Goal: Task Accomplishment & Management: Manage account settings

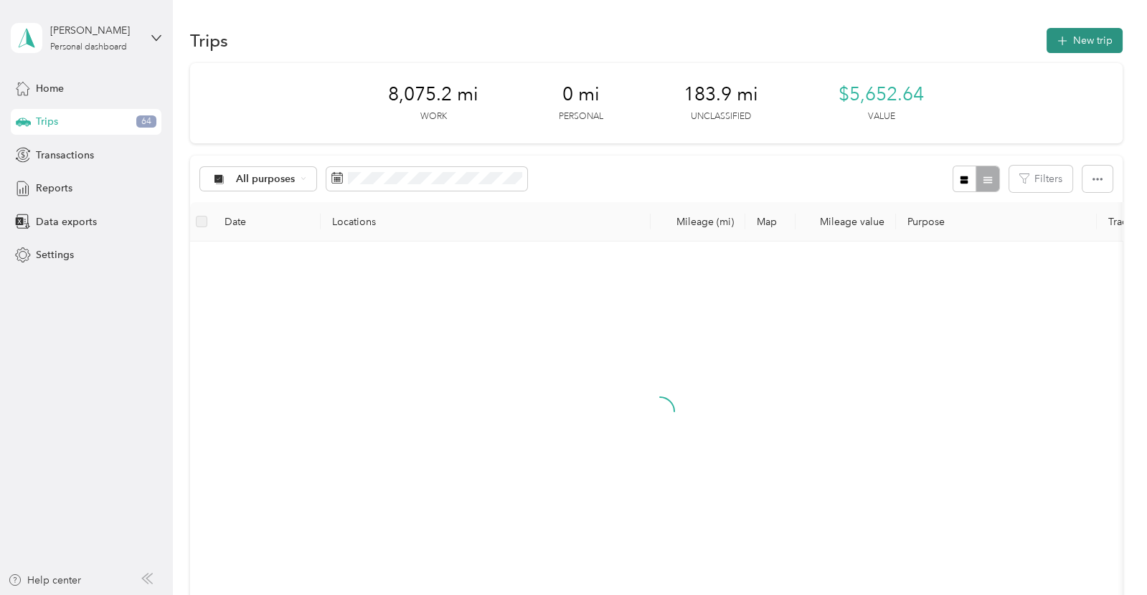
click at [1100, 39] on button "New trip" at bounding box center [1084, 40] width 76 height 25
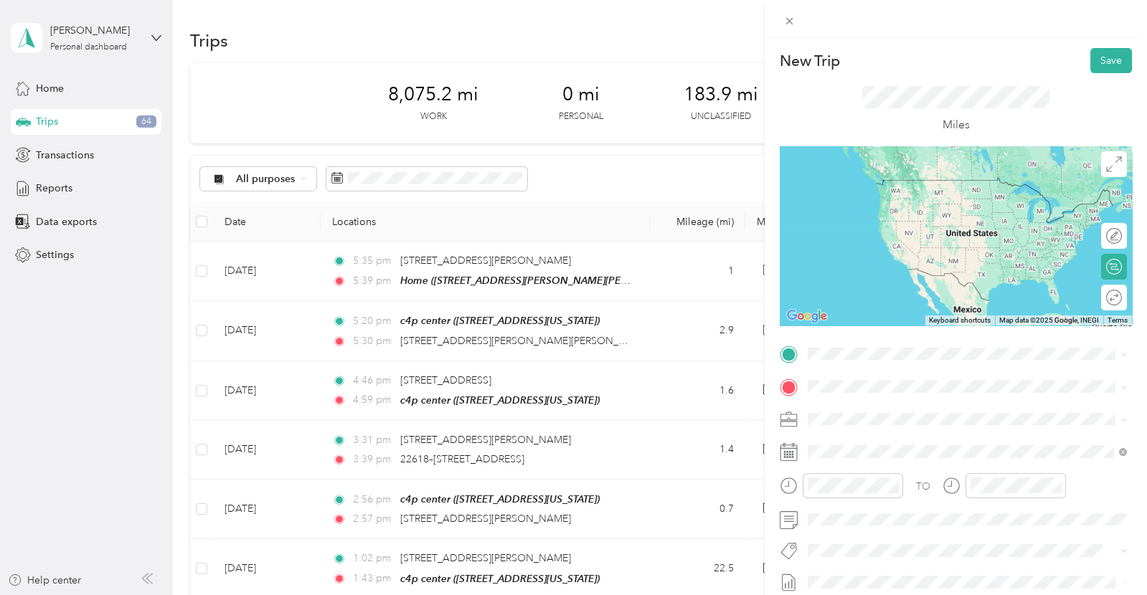
click at [842, 415] on div "Home [STREET_ADDRESS][PERSON_NAME][PERSON_NAME]" at bounding box center [959, 418] width 250 height 30
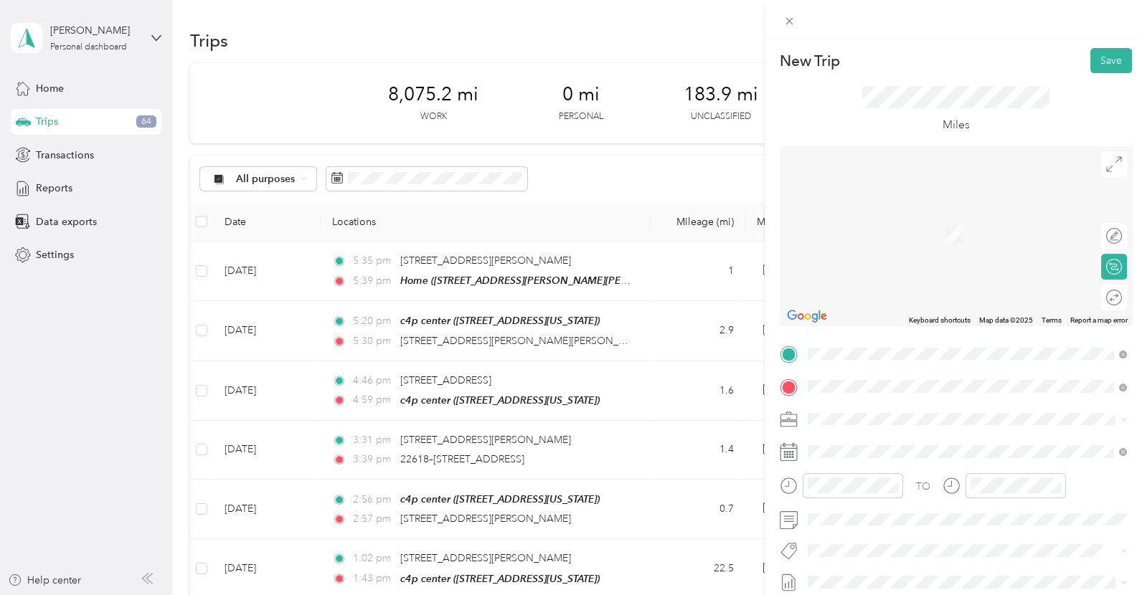
click at [918, 445] on span "[STREET_ADDRESS][US_STATE]" at bounding box center [905, 438] width 143 height 13
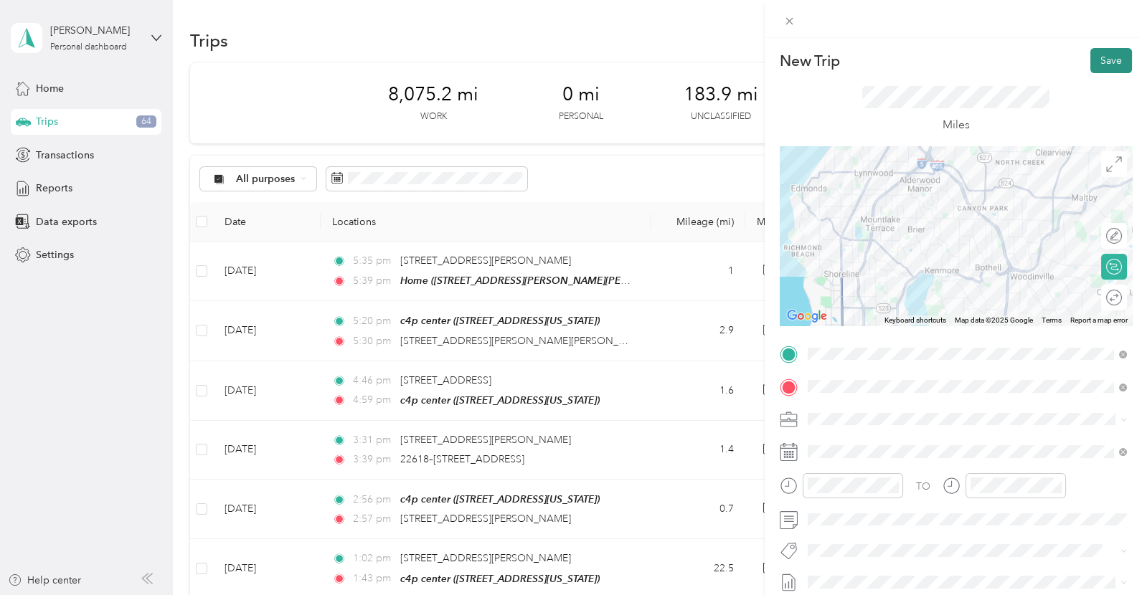
click at [1112, 67] on button "Save" at bounding box center [1111, 60] width 42 height 25
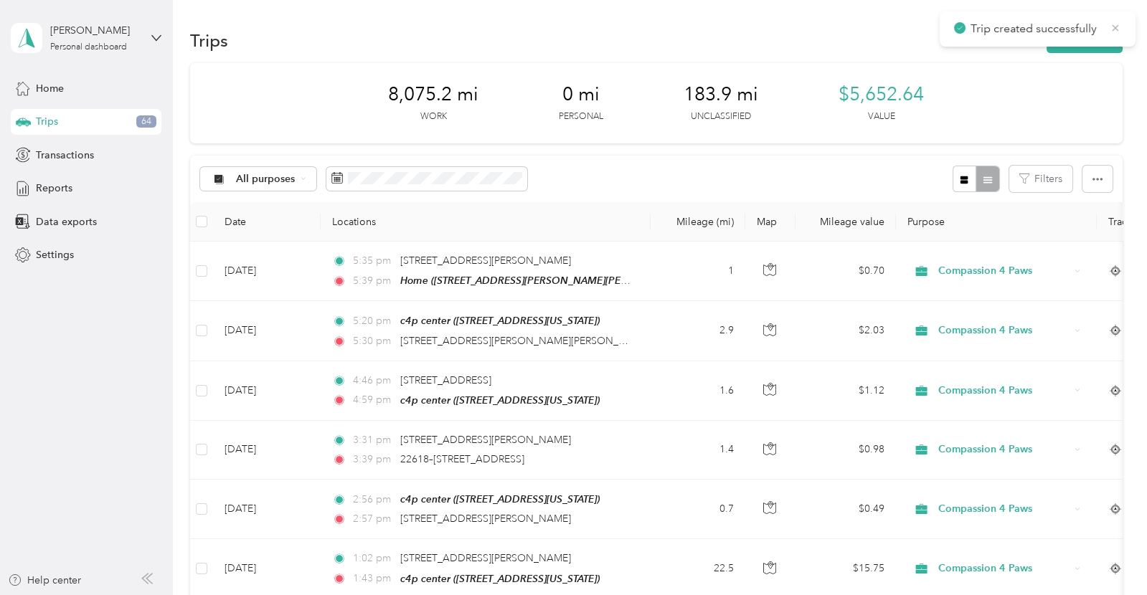
click at [1116, 29] on icon at bounding box center [1115, 28] width 11 height 13
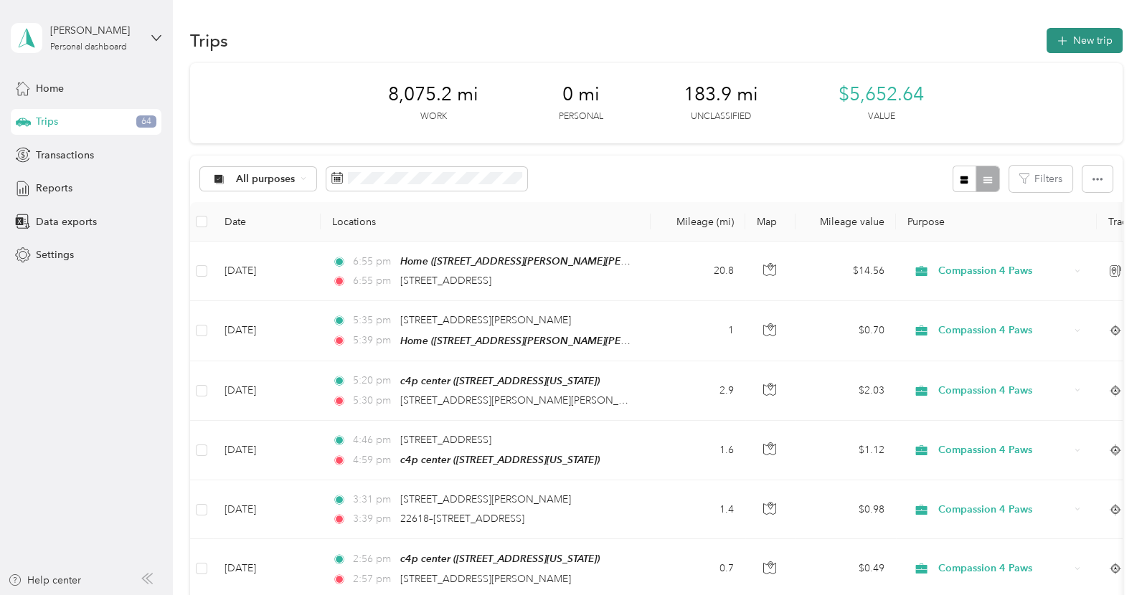
click at [1107, 39] on button "New trip" at bounding box center [1084, 40] width 76 height 25
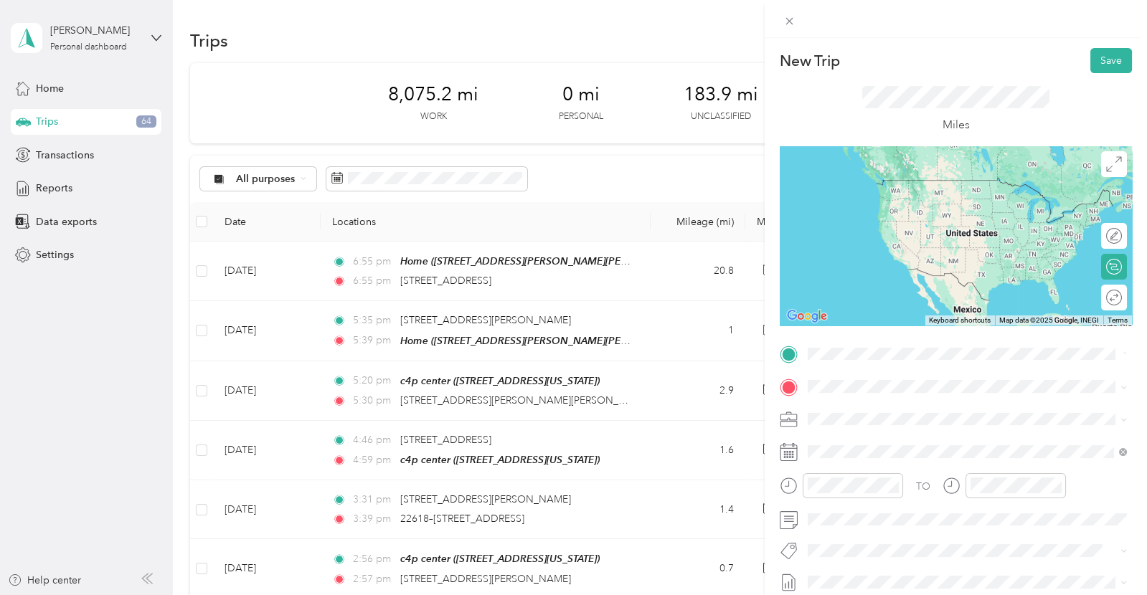
click at [872, 403] on span "[STREET_ADDRESS][US_STATE]" at bounding box center [905, 406] width 143 height 13
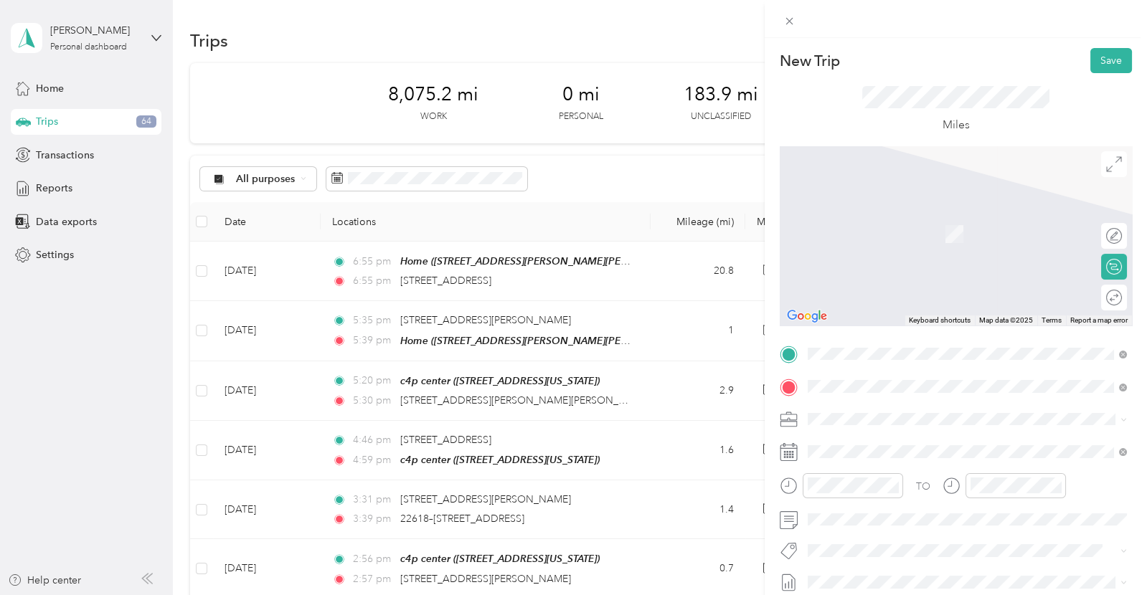
click at [978, 227] on li "[STREET_ADDRESS][US_STATE]" at bounding box center [967, 212] width 329 height 29
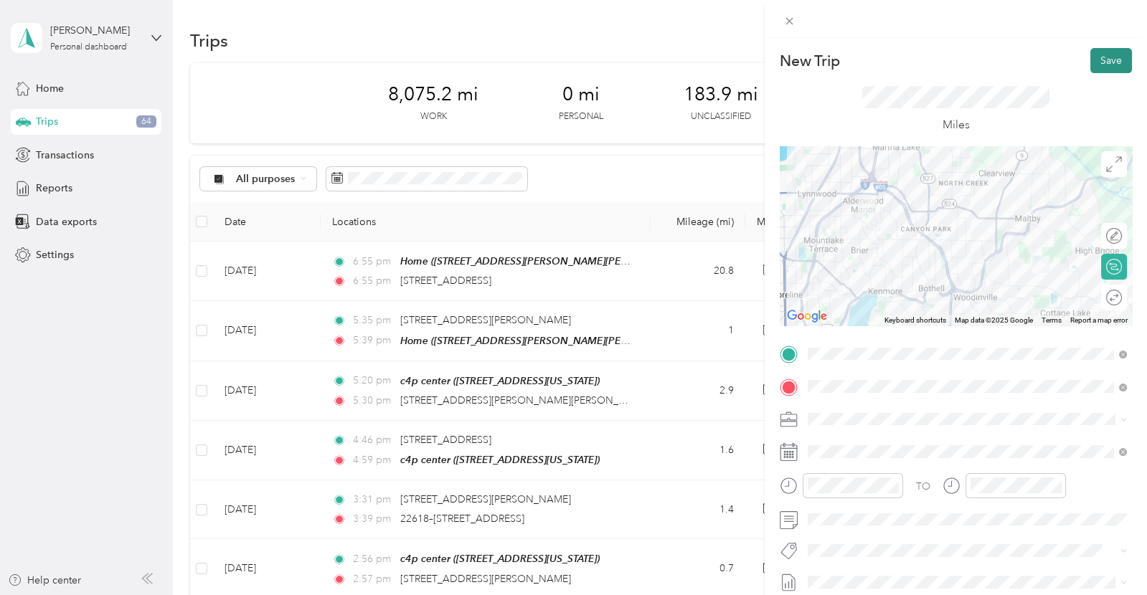
click at [1109, 56] on button "Save" at bounding box center [1111, 60] width 42 height 25
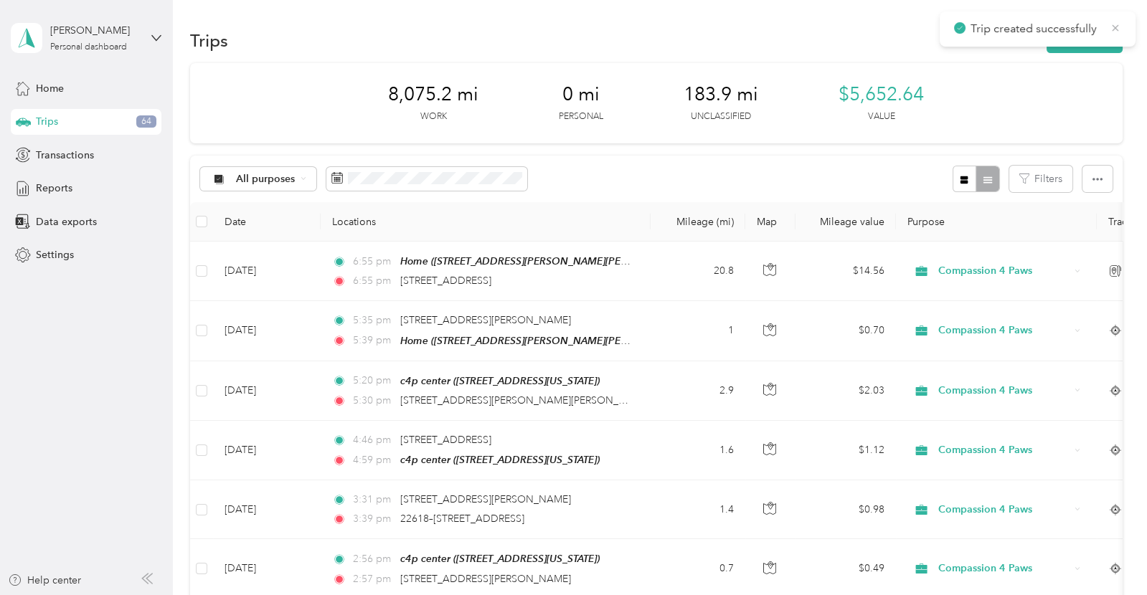
click at [1114, 29] on icon at bounding box center [1115, 27] width 6 height 6
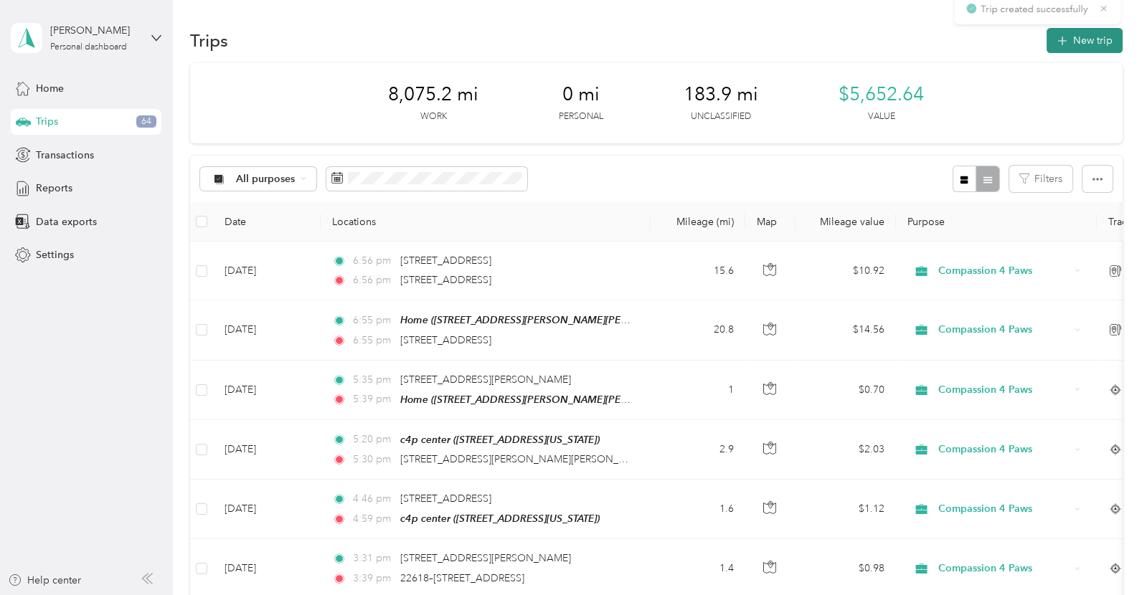
click at [1102, 39] on button "New trip" at bounding box center [1084, 40] width 76 height 25
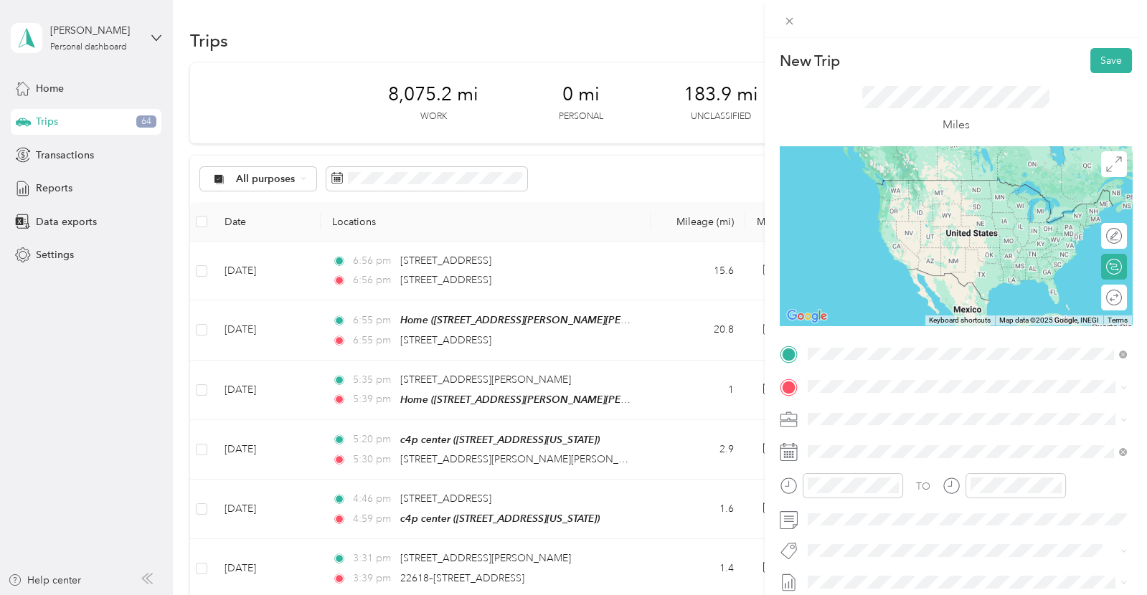
click at [849, 407] on span "[STREET_ADDRESS][US_STATE]" at bounding box center [905, 406] width 143 height 13
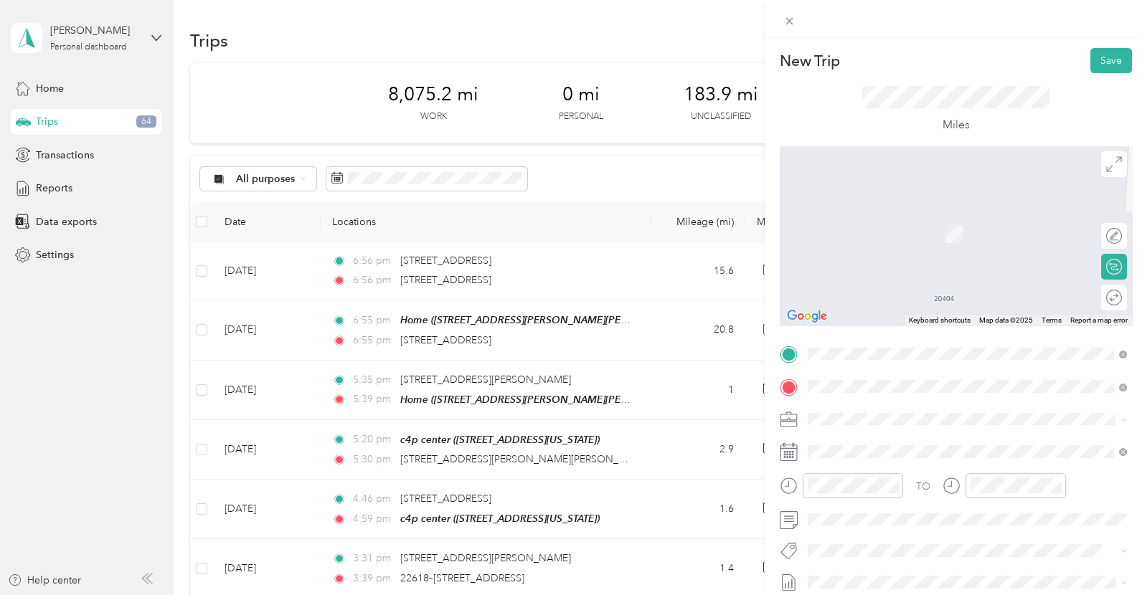
click at [874, 452] on div "c4p center [STREET_ADDRESS][US_STATE]" at bounding box center [905, 452] width 143 height 30
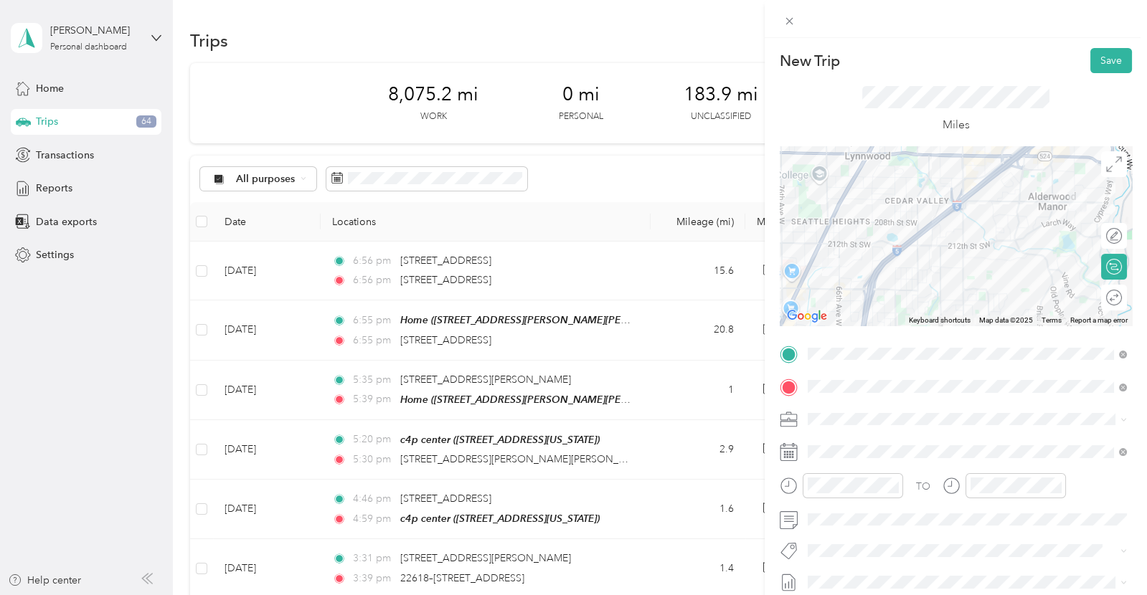
click at [1114, 77] on div "Miles" at bounding box center [956, 109] width 352 height 73
click at [1114, 62] on button "Save" at bounding box center [1111, 60] width 42 height 25
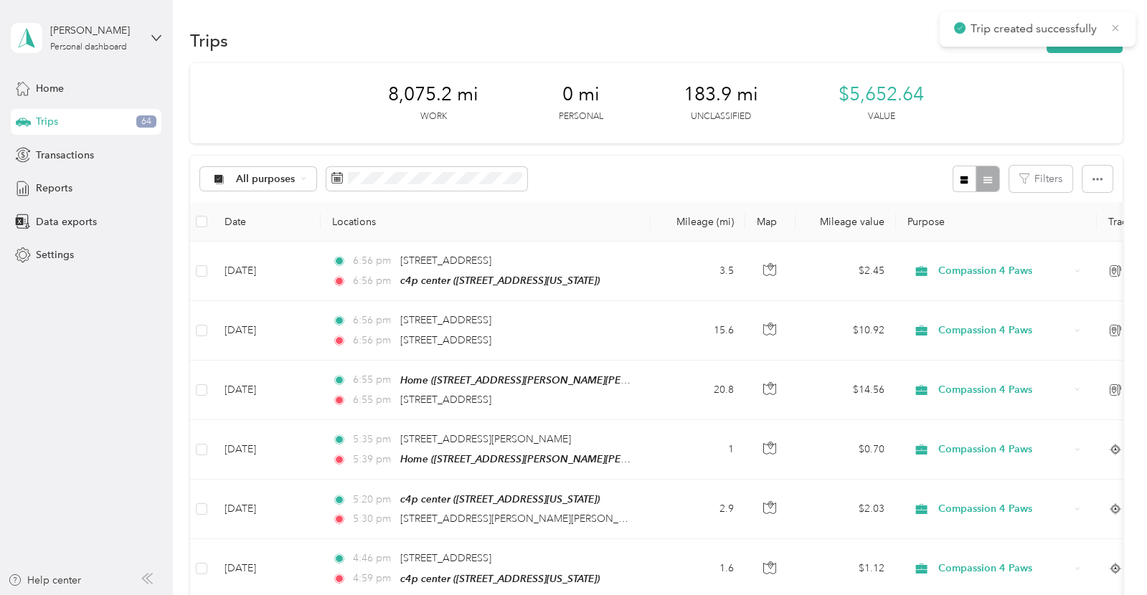
click at [1111, 24] on icon at bounding box center [1115, 28] width 11 height 13
click at [1091, 44] on button "New trip" at bounding box center [1084, 40] width 76 height 25
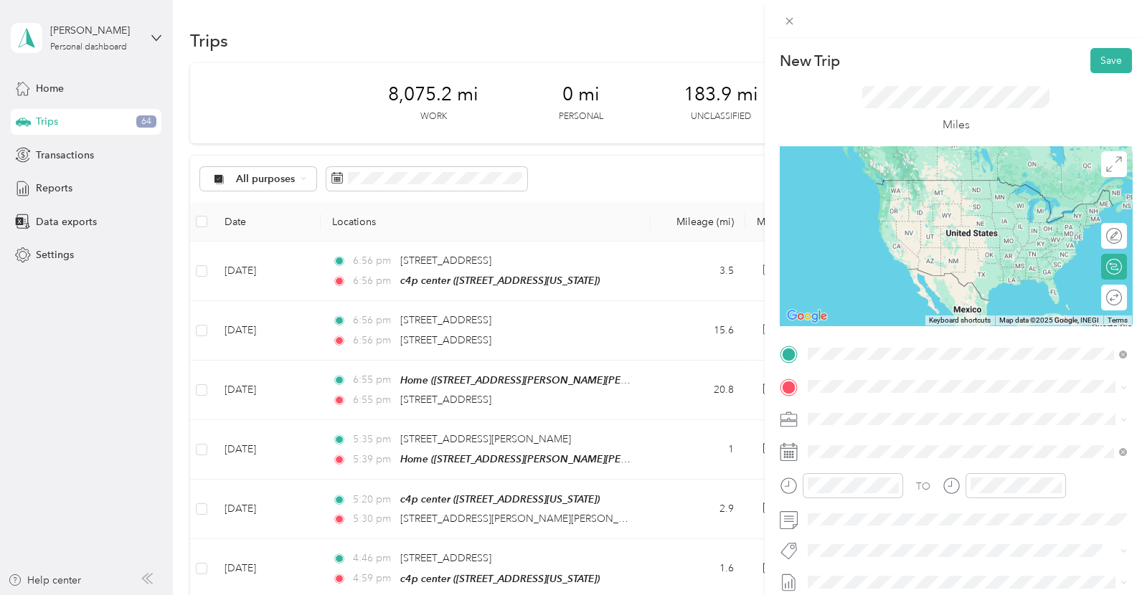
click at [851, 429] on div "c4p center [STREET_ADDRESS][US_STATE]" at bounding box center [905, 420] width 143 height 30
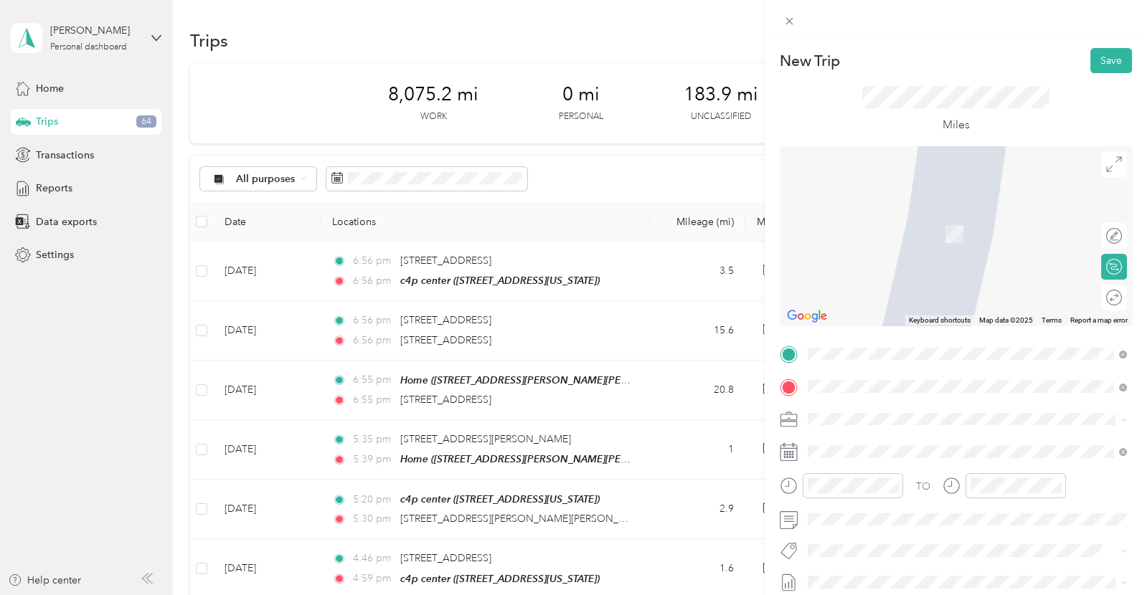
click at [897, 236] on div "Home [STREET_ADDRESS][PERSON_NAME][PERSON_NAME]" at bounding box center [967, 225] width 309 height 35
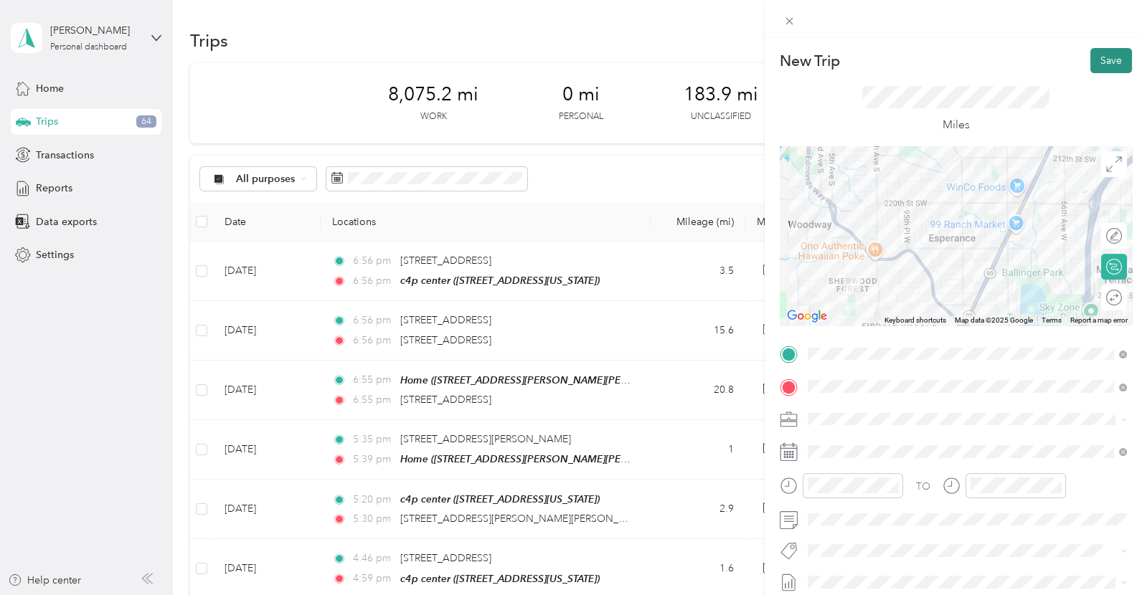
click at [1107, 62] on button "Save" at bounding box center [1111, 60] width 42 height 25
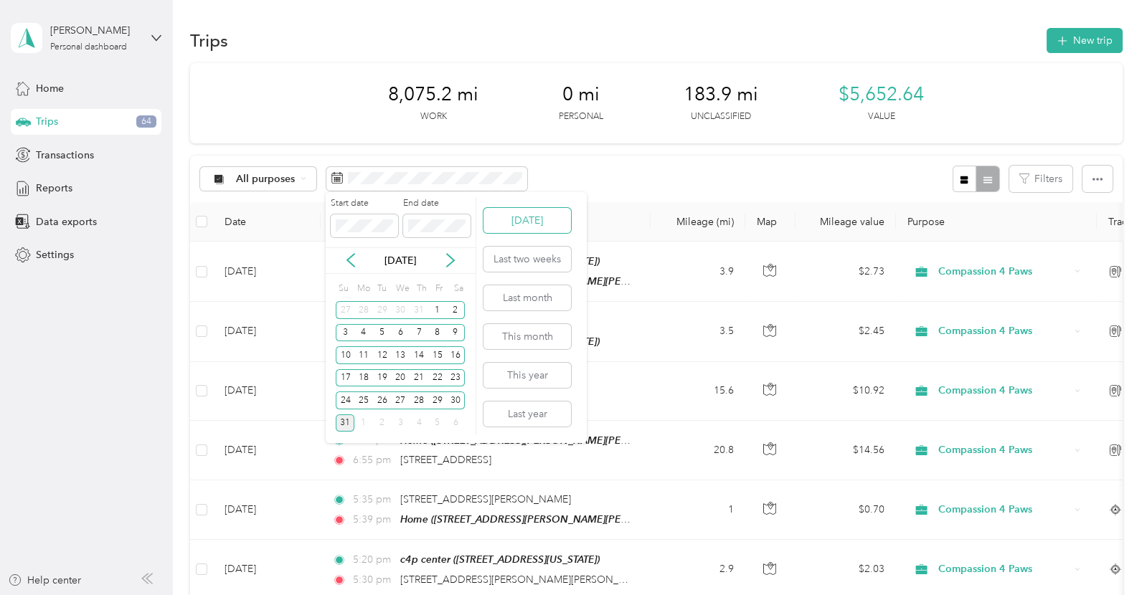
click at [538, 230] on button "[DATE]" at bounding box center [527, 220] width 88 height 25
